Goal: Complete application form

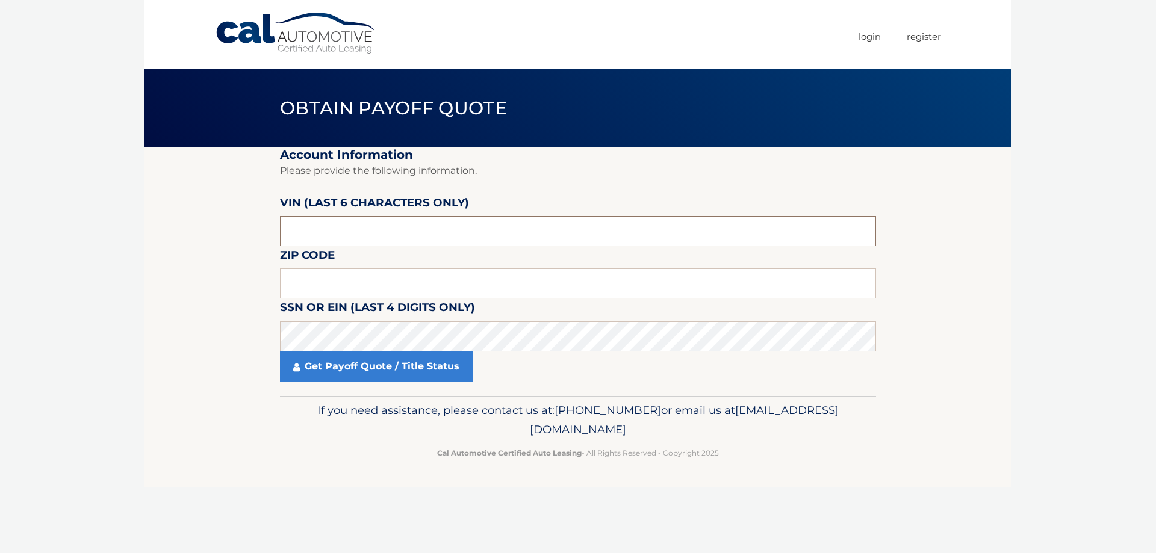
click at [379, 235] on input "text" at bounding box center [578, 231] width 596 height 30
type input "P*****"
type input "013684"
type input "07055"
click at [357, 369] on link "Get Payoff Quote / Title Status" at bounding box center [376, 367] width 193 height 30
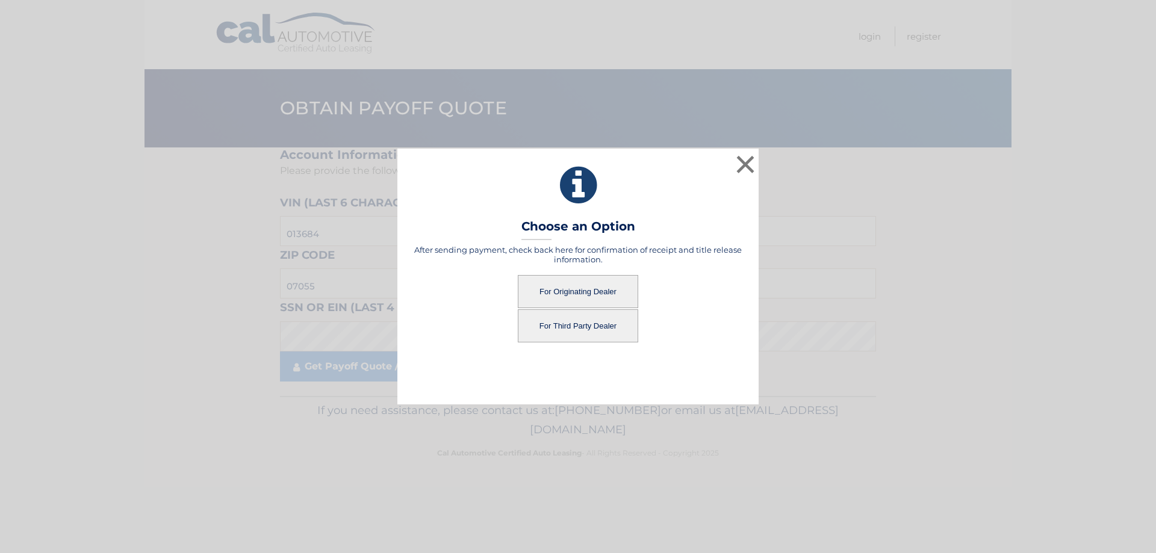
click at [584, 294] on button "For Originating Dealer" at bounding box center [578, 291] width 120 height 33
click at [557, 290] on button "For Originating Dealer" at bounding box center [578, 291] width 120 height 33
click at [621, 290] on button "For Originating Dealer" at bounding box center [578, 291] width 120 height 33
drag, startPoint x: 258, startPoint y: 187, endPoint x: 245, endPoint y: 196, distance: 16.0
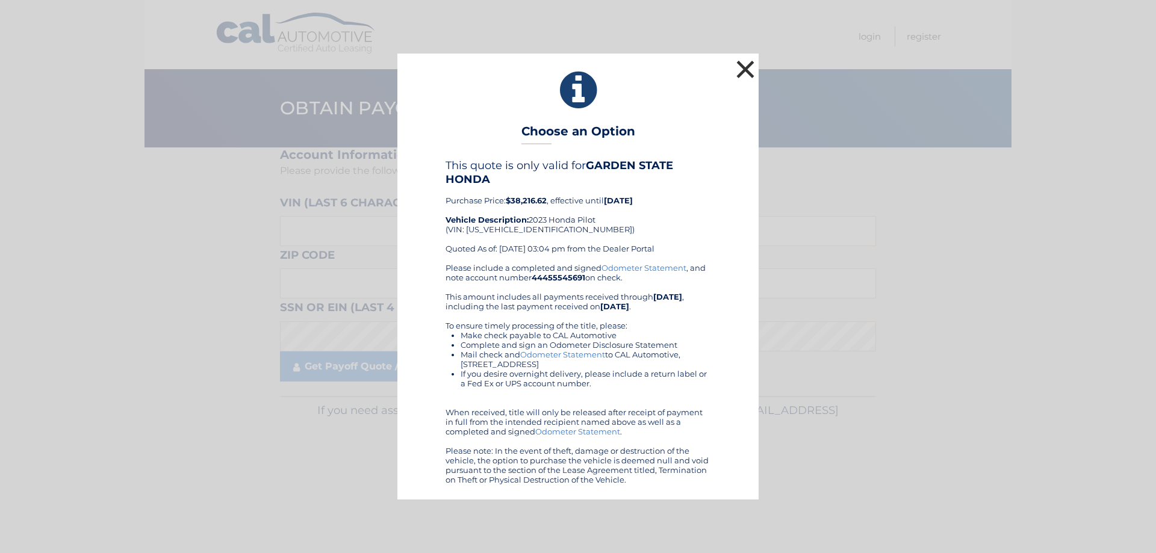
click at [746, 71] on button "×" at bounding box center [745, 69] width 24 height 24
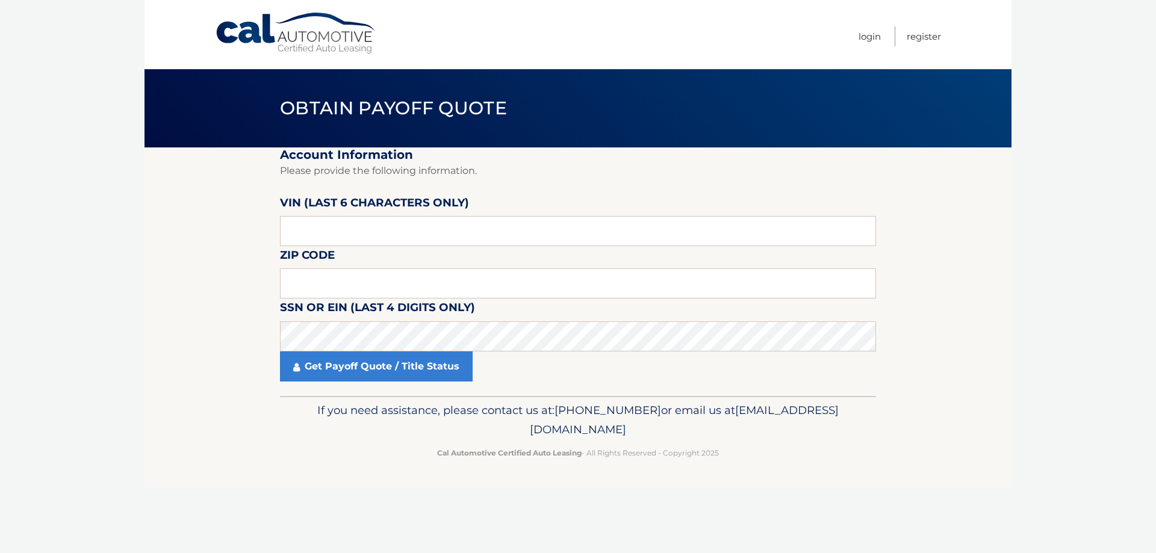
drag, startPoint x: 146, startPoint y: 202, endPoint x: 154, endPoint y: 205, distance: 8.4
click at [150, 201] on section "Account Information Please provide the following information. VIN (last 6 chara…" at bounding box center [577, 271] width 867 height 249
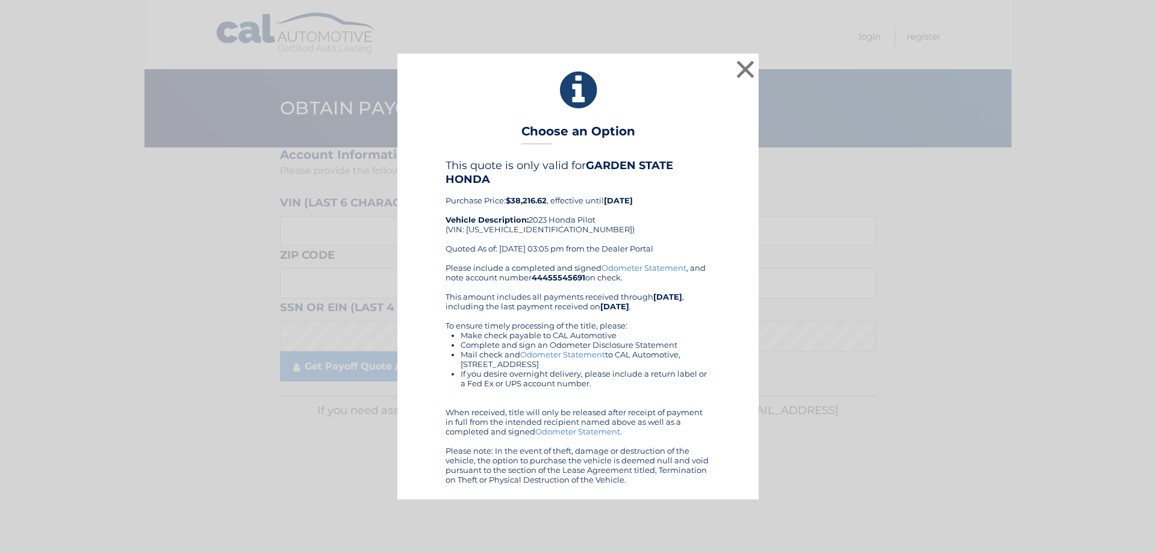
click at [249, 172] on div "× Choose an Option This quote is only valid for GARDEN STATE HONDA Purchase Pri…" at bounding box center [578, 276] width 1146 height 445
